Goal: Task Accomplishment & Management: Use online tool/utility

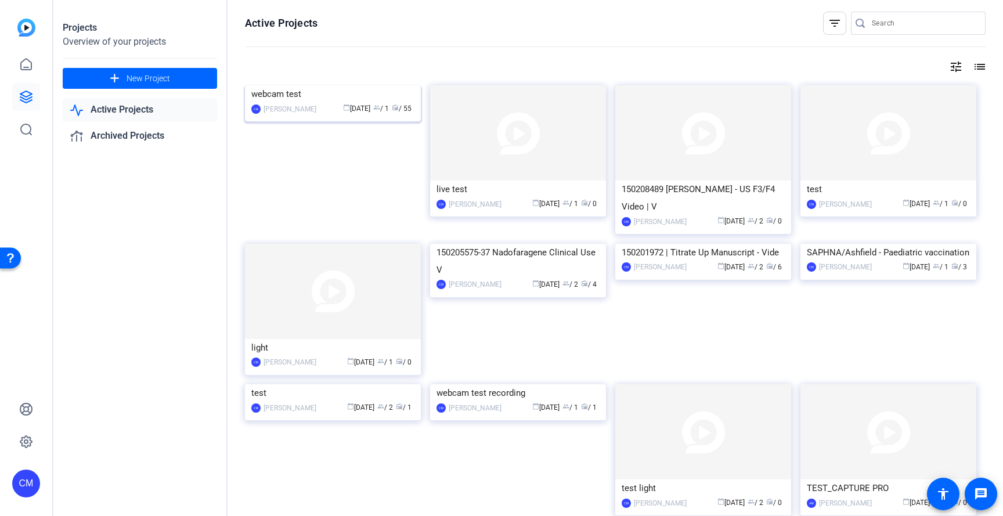
click at [298, 85] on img at bounding box center [333, 85] width 176 height 0
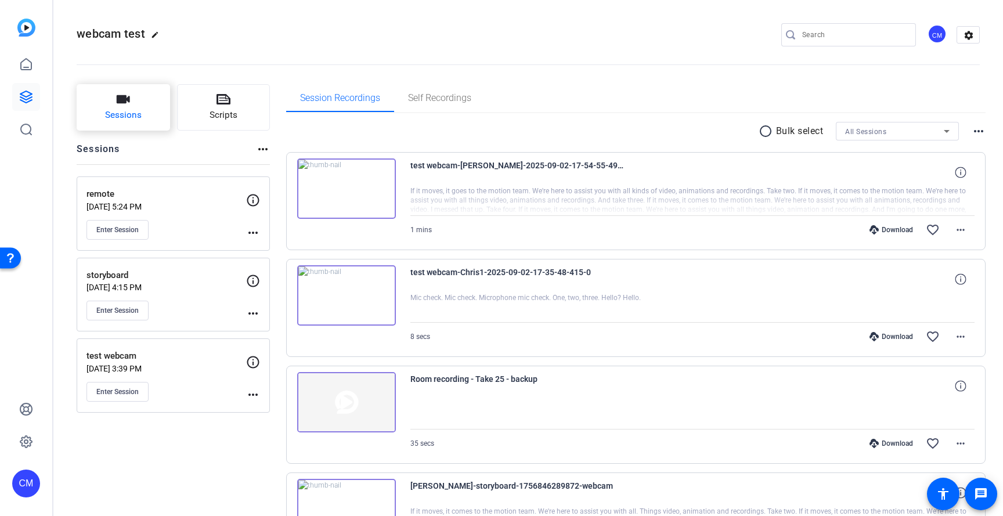
click at [152, 113] on button "Sessions" at bounding box center [123, 107] width 93 height 46
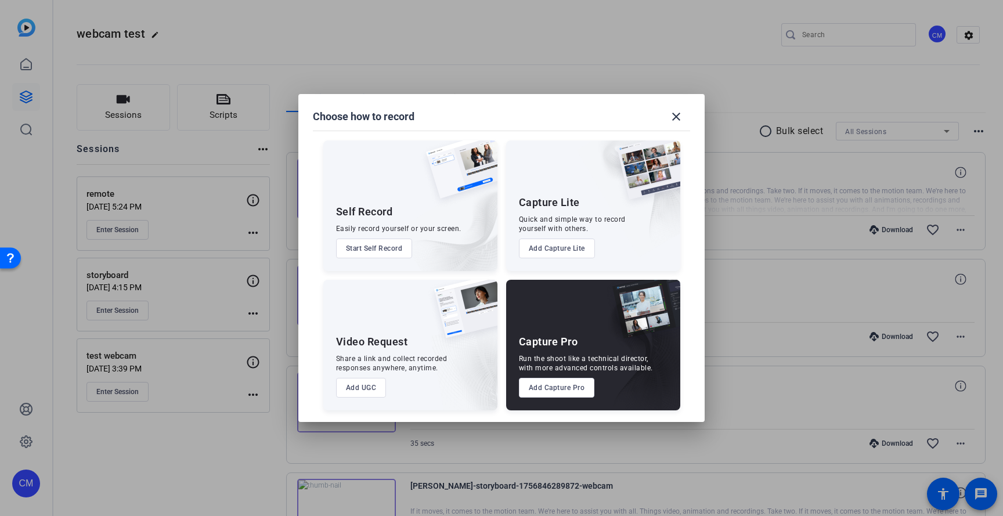
click at [391, 399] on div "Video Request Share a link and collect recorded responses anywhere, anytime. Ad…" at bounding box center [410, 345] width 174 height 131
click at [363, 389] on button "Add UGC" at bounding box center [361, 388] width 51 height 20
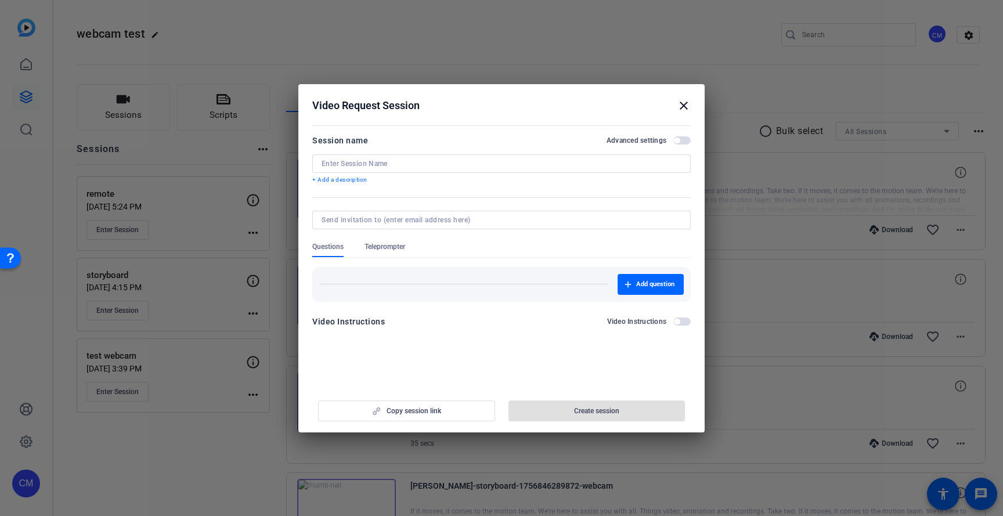
click at [682, 105] on mat-icon "close" at bounding box center [684, 106] width 14 height 14
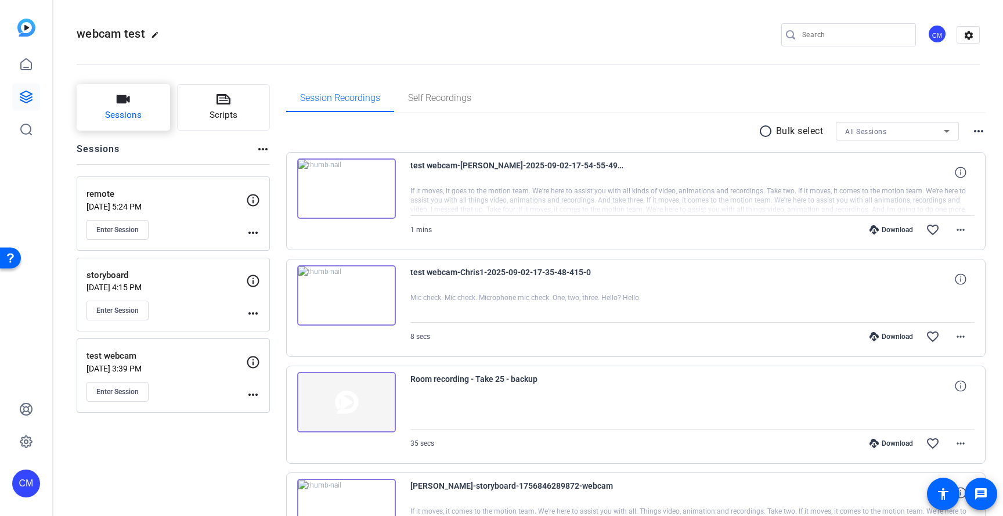
click at [125, 98] on icon "button" at bounding box center [123, 99] width 13 height 8
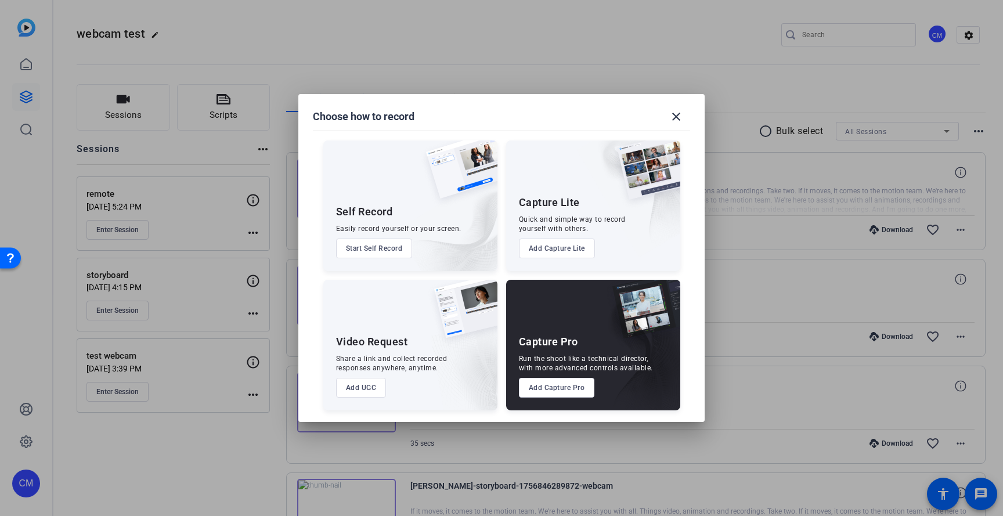
click at [394, 373] on div "Video Request Share a link and collect recorded responses anywhere, anytime. Ad…" at bounding box center [410, 345] width 174 height 131
click at [371, 392] on button "Add UGC" at bounding box center [361, 388] width 51 height 20
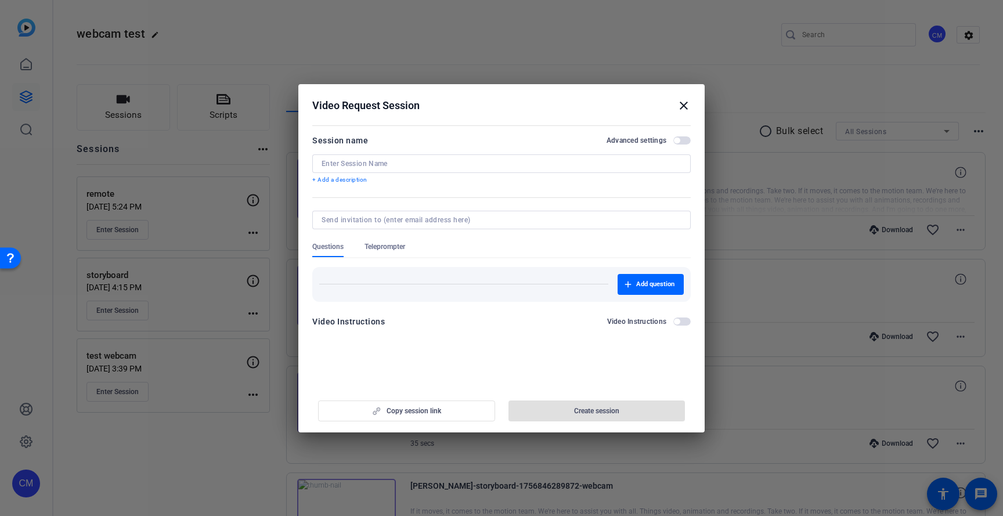
click at [676, 320] on span "button" at bounding box center [677, 322] width 6 height 6
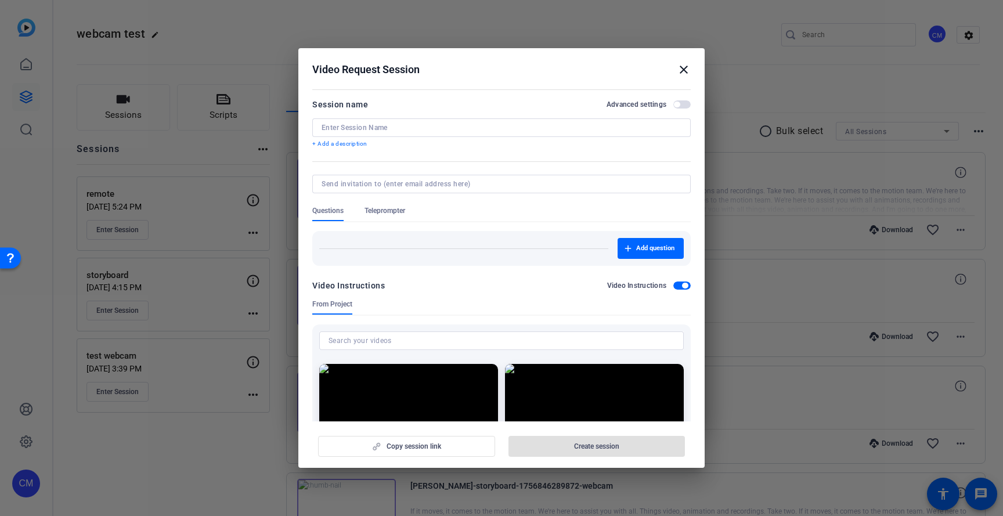
click at [685, 101] on span "button" at bounding box center [681, 104] width 17 height 8
click at [679, 287] on span "button" at bounding box center [681, 286] width 17 height 8
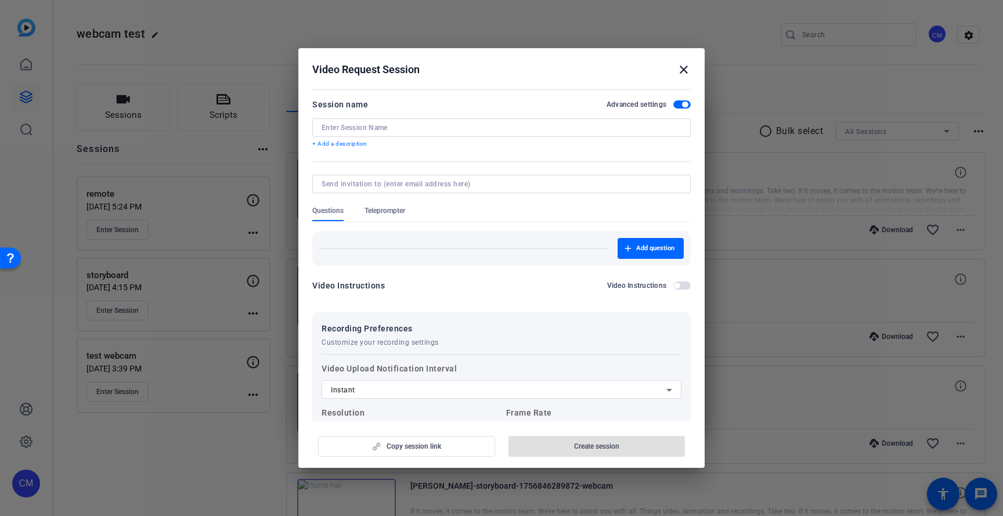
click at [677, 287] on span "button" at bounding box center [677, 286] width 6 height 6
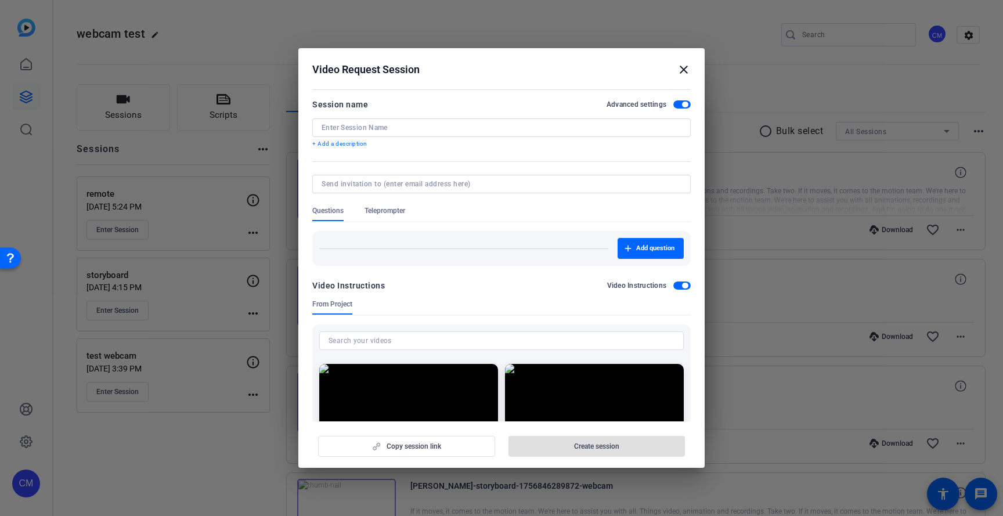
click at [677, 287] on span "button" at bounding box center [681, 286] width 17 height 8
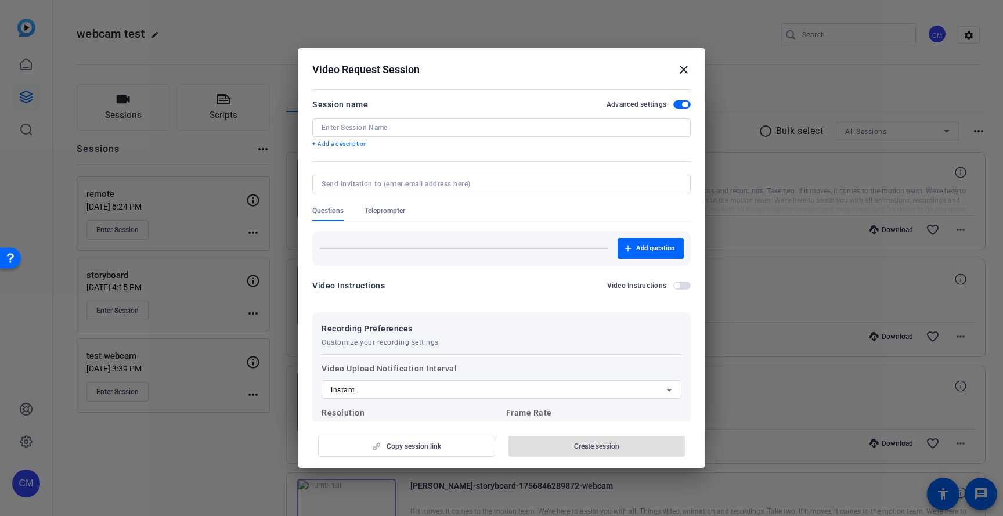
scroll to position [2, 0]
click at [685, 283] on span "button" at bounding box center [681, 284] width 17 height 8
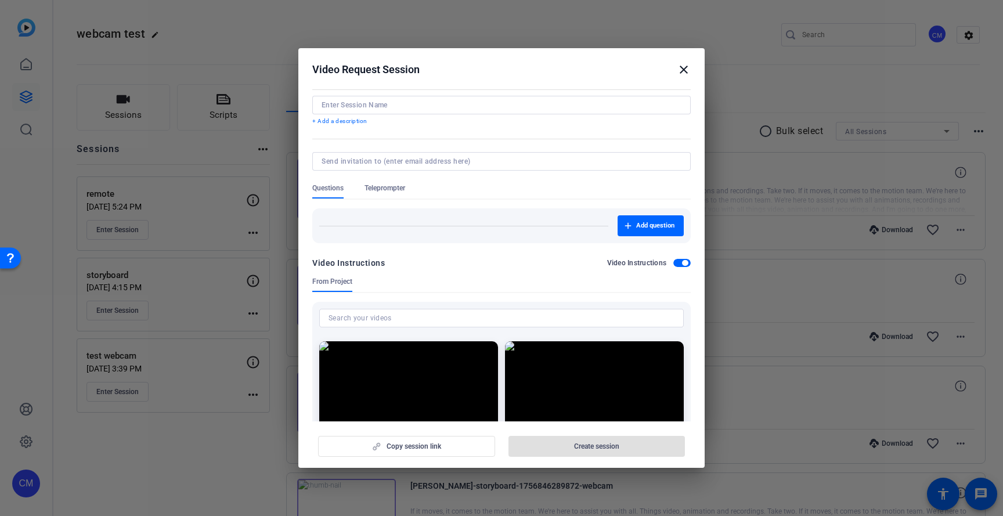
scroll to position [0, 0]
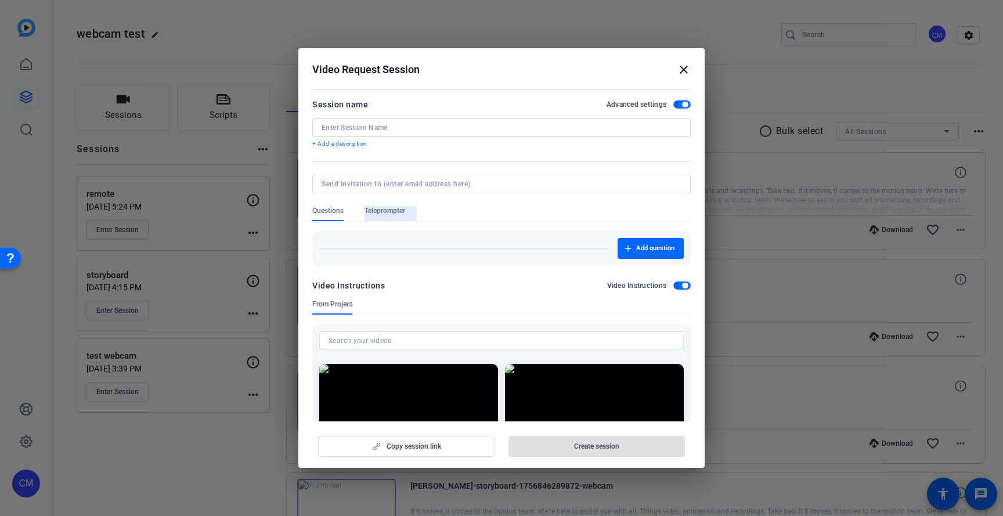
click at [386, 208] on span "Teleprompter" at bounding box center [385, 210] width 41 height 9
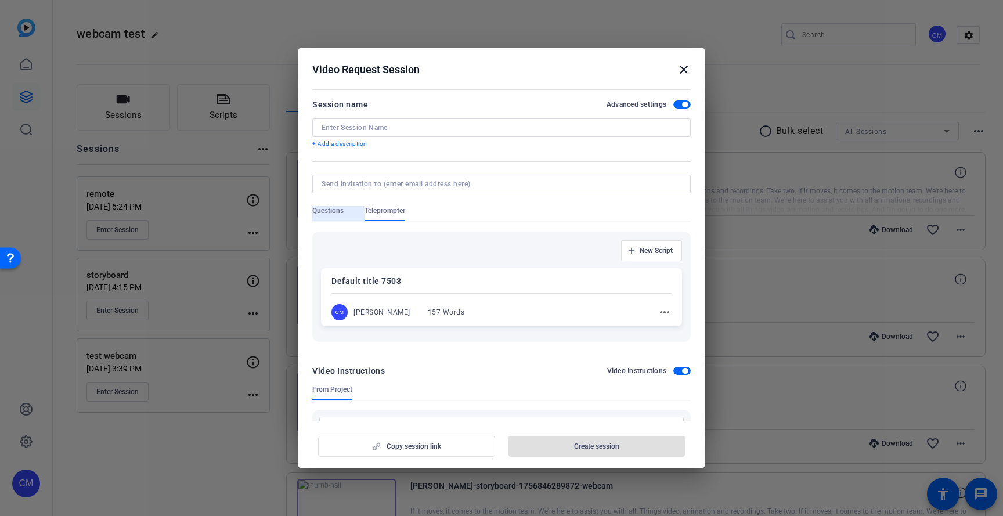
click at [337, 213] on span "Questions" at bounding box center [327, 210] width 31 height 9
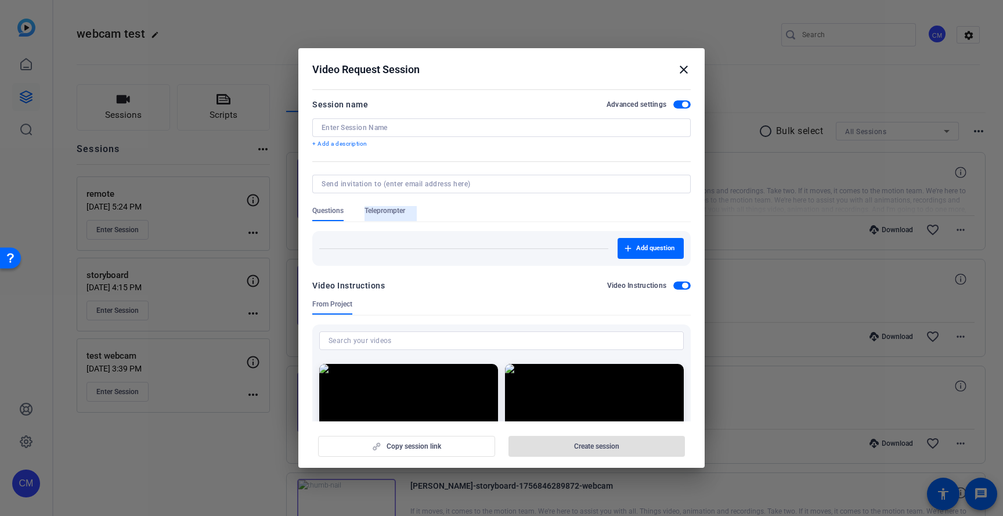
click at [391, 208] on span "Teleprompter" at bounding box center [385, 210] width 41 height 9
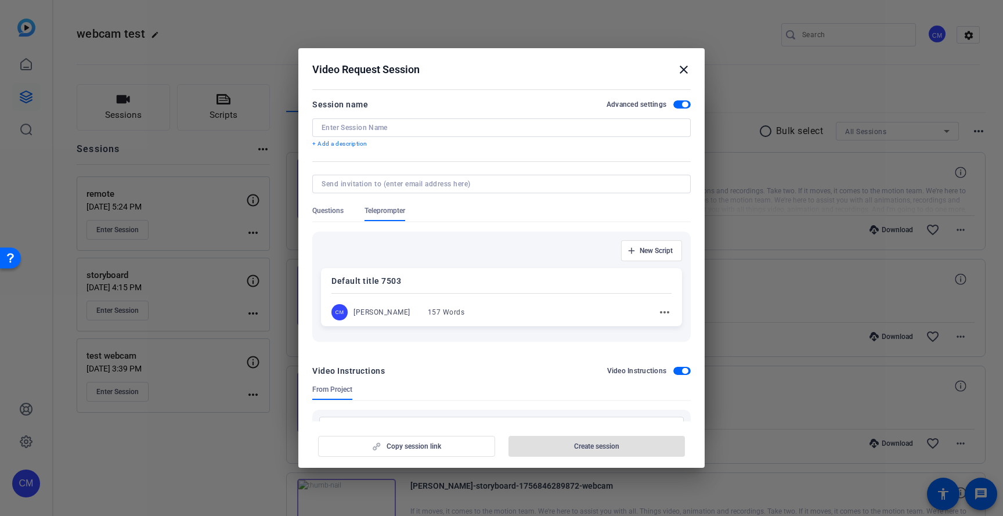
click at [333, 207] on span "Questions" at bounding box center [327, 210] width 31 height 9
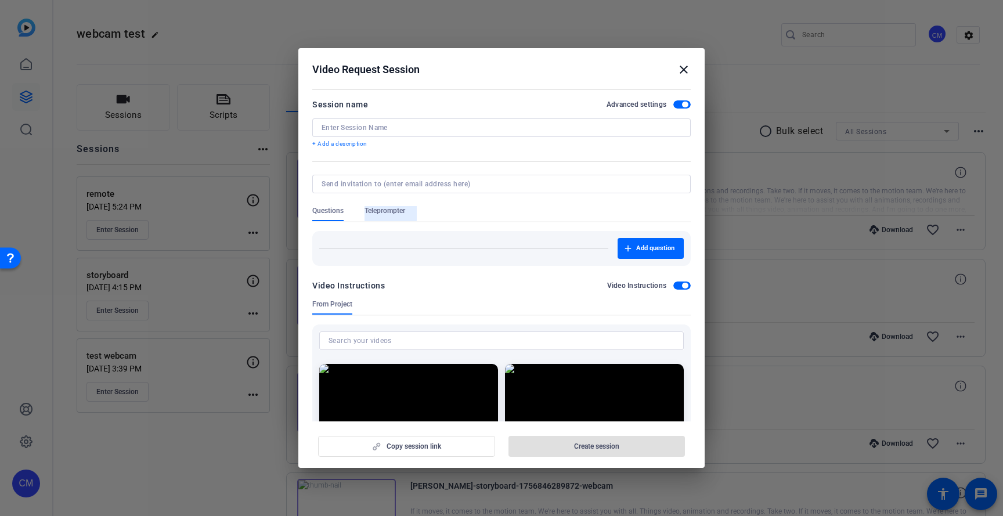
click at [371, 208] on span "Teleprompter" at bounding box center [385, 210] width 41 height 9
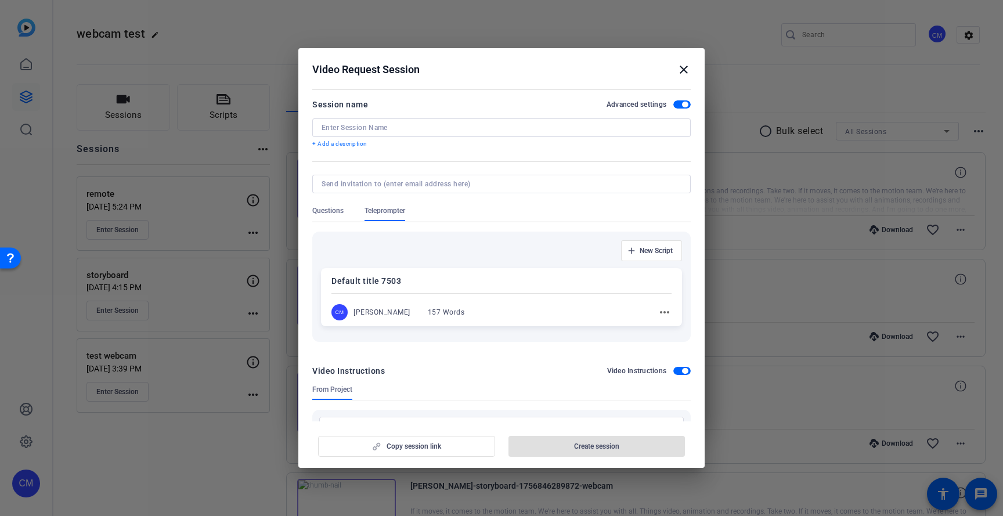
click at [329, 204] on div at bounding box center [501, 199] width 379 height 13
click at [326, 206] on span "Questions" at bounding box center [327, 210] width 31 height 9
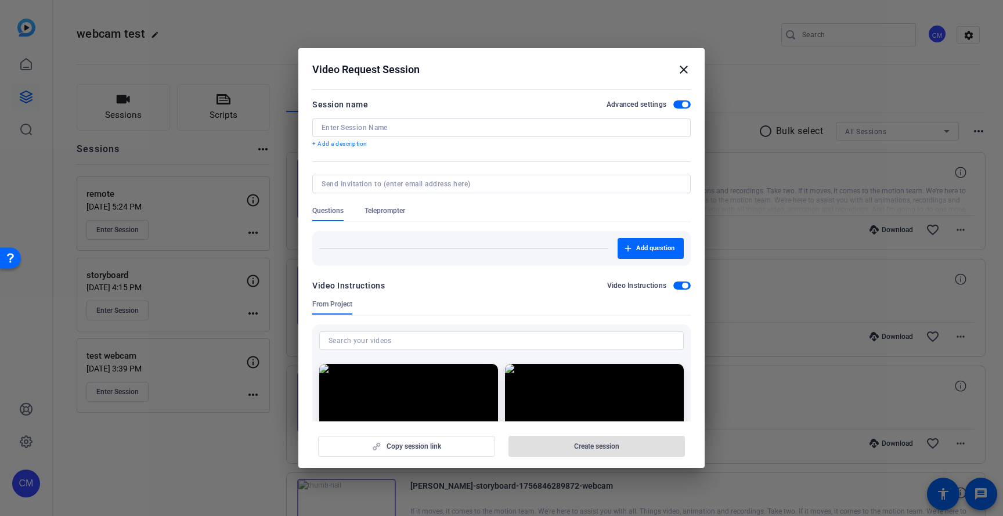
click at [688, 70] on mat-icon "close" at bounding box center [684, 70] width 14 height 14
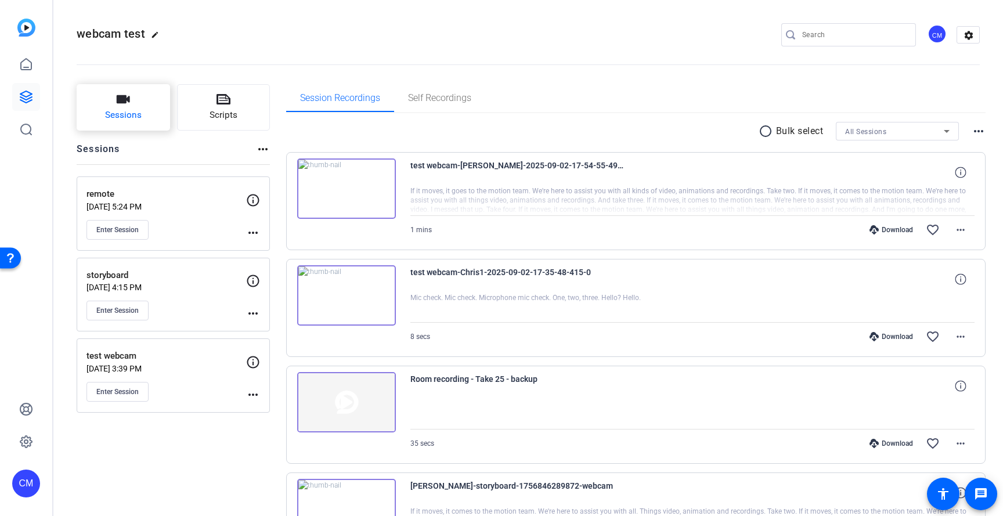
click at [117, 96] on icon "button" at bounding box center [123, 99] width 13 height 8
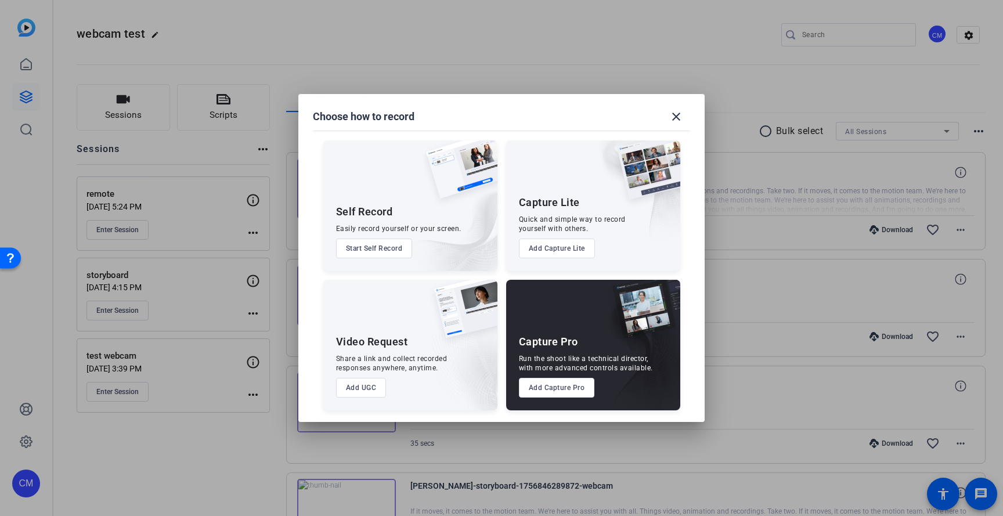
click at [589, 200] on img at bounding box center [628, 198] width 104 height 116
